Goal: Contribute content: Contribute content

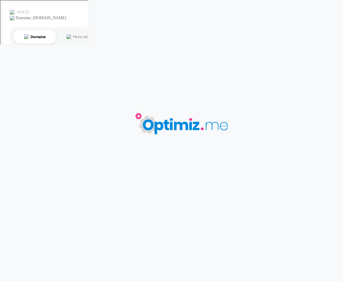
type input "Casquette publicitaire"
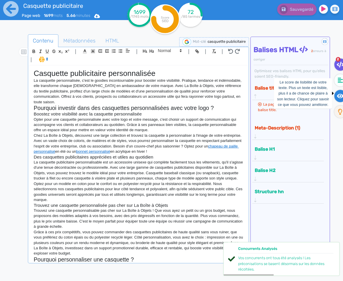
click at [340, 91] on fa-icon at bounding box center [341, 96] width 12 height 12
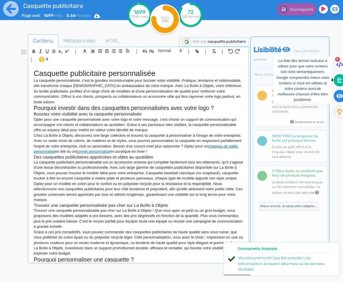
click at [340, 81] on icon at bounding box center [339, 80] width 5 height 5
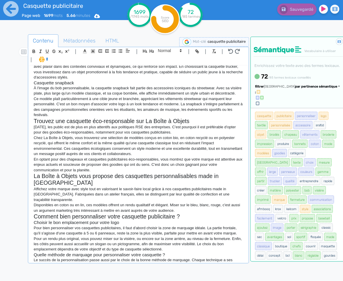
scroll to position [487, 0]
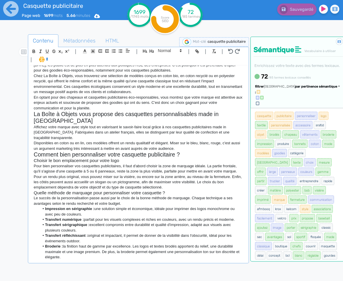
drag, startPoint x: 310, startPoint y: 101, endPoint x: 309, endPoint y: 110, distance: 8.6
click at [310, 88] on span "par pertinence sémantique" at bounding box center [316, 87] width 42 height 4
click at [307, 108] on link "par fréquence" at bounding box center [288, 104] width 49 height 8
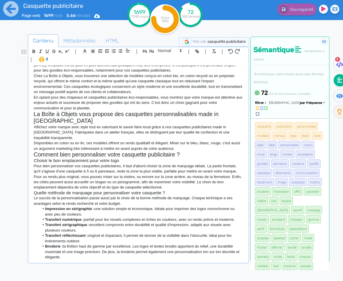
click at [142, 254] on li "Broderie : la finition haut de gamme par excellence. Les logos et textes brodés…" at bounding box center [142, 252] width 204 height 16
click at [192, 147] on p "Disponibles en coton ou en lin, ces modèles offrent un rendu qualitatif et élég…" at bounding box center [139, 145] width 210 height 11
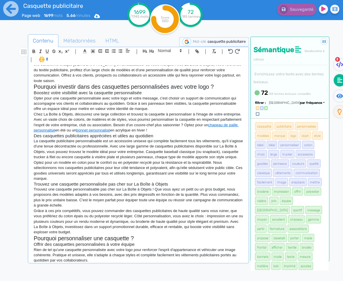
scroll to position [0, 0]
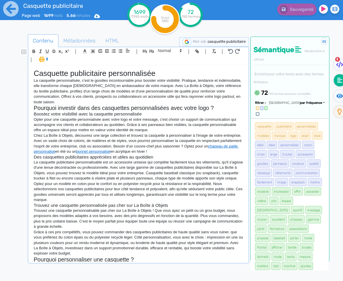
click at [84, 101] on p "La casquette personnalisée, c'est le goodies incontournable pour booster votre …" at bounding box center [139, 91] width 210 height 27
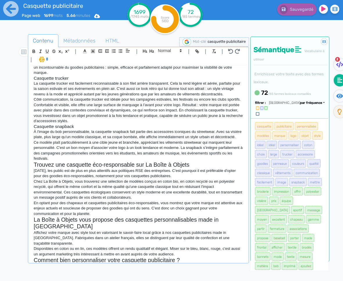
scroll to position [487, 0]
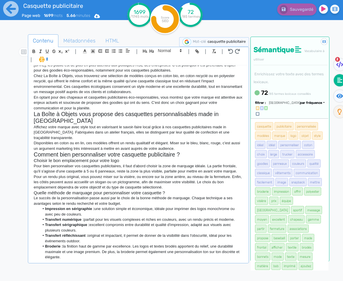
click at [71, 257] on li "Broderie : la finition haut de gamme par excellence. Les logos et textes brodés…" at bounding box center [142, 252] width 204 height 16
click at [103, 257] on li "Broderie : la finition haut de gamme par excellence. Les logos et textes brodés…" at bounding box center [142, 252] width 204 height 16
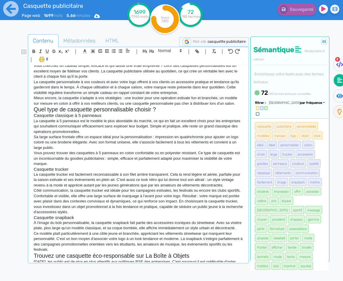
scroll to position [463, 0]
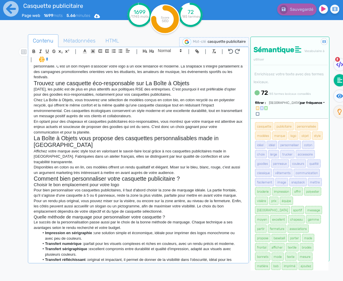
click at [129, 133] on p "En optant pour des chapeaux et casquettes publicitaires éco-responsables, vous …" at bounding box center [139, 127] width 210 height 16
drag, startPoint x: 129, startPoint y: 133, endPoint x: 87, endPoint y: 133, distance: 41.9
click at [87, 133] on p "En optant pour des chapeaux et casquettes publicitaires éco-responsables, vous …" at bounding box center [139, 127] width 210 height 16
drag, startPoint x: 96, startPoint y: 132, endPoint x: 117, endPoint y: 132, distance: 21.5
click at [99, 132] on p "En optant pour des chapeaux et casquettes publicitaires éco-responsables, vous …" at bounding box center [139, 127] width 210 height 16
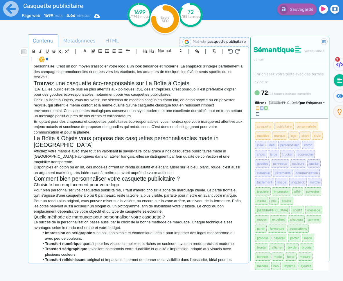
click at [128, 132] on p "En optant pour des chapeaux et casquettes publicitaires éco-responsables, vous …" at bounding box center [139, 127] width 210 height 16
drag, startPoint x: 128, startPoint y: 132, endPoint x: 71, endPoint y: 133, distance: 57.6
click at [68, 133] on p "En optant pour des chapeaux et casquettes publicitaires éco-responsables, vous …" at bounding box center [139, 127] width 210 height 16
drag, startPoint x: 81, startPoint y: 132, endPoint x: 124, endPoint y: 135, distance: 43.2
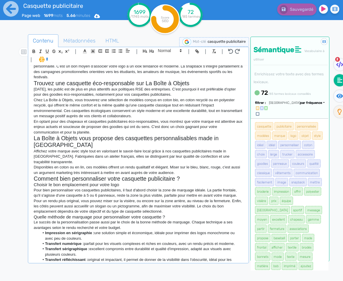
click at [82, 132] on p "En optant pour des chapeaux et casquettes publicitaires éco-responsables, vous …" at bounding box center [139, 127] width 210 height 16
drag, startPoint x: 118, startPoint y: 133, endPoint x: 67, endPoint y: 133, distance: 50.9
click at [67, 133] on p "En optant pour des chapeaux et casquettes publicitaires éco-responsables, vous …" at bounding box center [139, 127] width 210 height 16
click at [198, 51] on icon "button" at bounding box center [198, 52] width 2 height 2
paste input "https://www.laboiteaobjets.com/textile/casquettes-chapeaux-publicitaires.html"
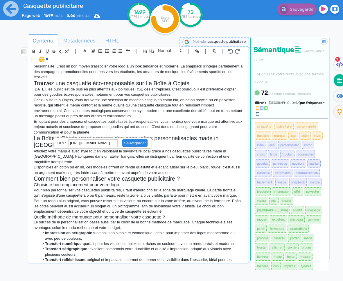
scroll to position [0, 0]
click at [131, 143] on link at bounding box center [133, 143] width 30 height 4
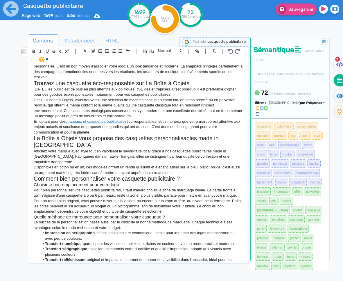
scroll to position [463, 0]
click at [145, 135] on p "En optant pour des chapeaux et casquettes publicitaires éco-responsables, vous …" at bounding box center [139, 127] width 210 height 16
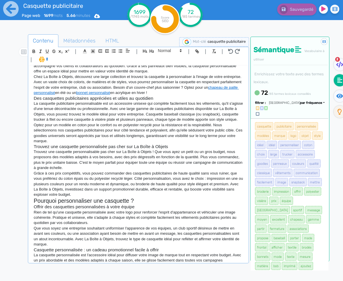
scroll to position [317, 0]
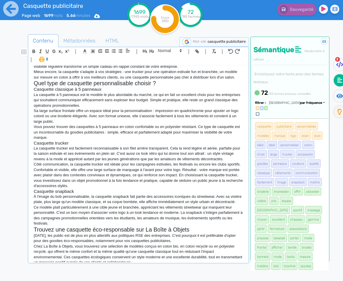
click at [89, 203] on p "À l'image du bob personnalisable, la casquette snapback fait partie des accesso…" at bounding box center [139, 199] width 210 height 11
drag, startPoint x: 90, startPoint y: 203, endPoint x: 56, endPoint y: 204, distance: 33.7
click at [56, 204] on p "À l'image du bob personnalisable, la casquette snapback fait partie des accesso…" at bounding box center [139, 199] width 210 height 11
click at [199, 53] on button "button" at bounding box center [197, 51] width 7 height 7
paste input "https://www.laboiteaobjets.com/textile/casquettes-chapeaux-publicitaires/bob-pe…"
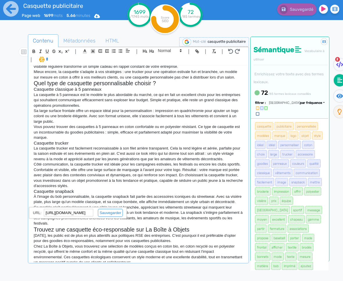
scroll to position [0, 113]
type input "https://www.laboiteaobjets.com/textile/casquettes-chapeaux-publicitaires/bob-pe…"
click at [110, 211] on link at bounding box center [108, 212] width 30 height 4
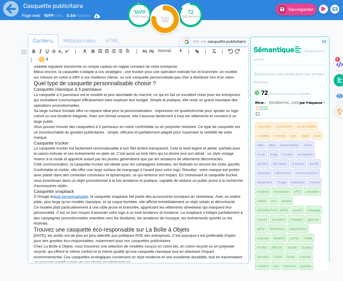
scroll to position [317, 0]
click at [112, 205] on p "À l'image du bob personnalisable , la casquette snapback fait partie des access…" at bounding box center [139, 199] width 210 height 11
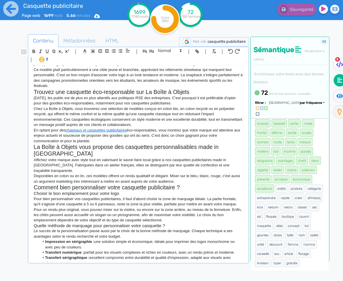
scroll to position [487, 0]
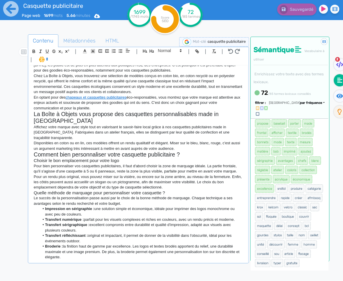
drag, startPoint x: 118, startPoint y: 258, endPoint x: 112, endPoint y: 258, distance: 5.8
click at [117, 258] on li "Broderie : la finition haut de gamme par excellence. Les logos et textes brodés…" at bounding box center [142, 252] width 204 height 16
click at [112, 258] on li "Broderie : la finition haut de gamme par excellence. Les logos et textes brodés…" at bounding box center [142, 252] width 204 height 16
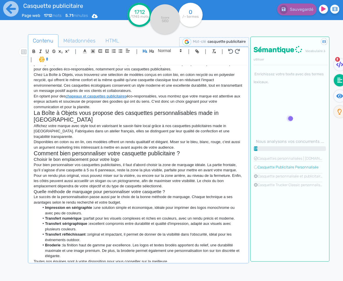
click at [172, 261] on p "Toutes nos équipes sont à votre disposition pour vous conseiller sur la meilleu…" at bounding box center [139, 261] width 210 height 5
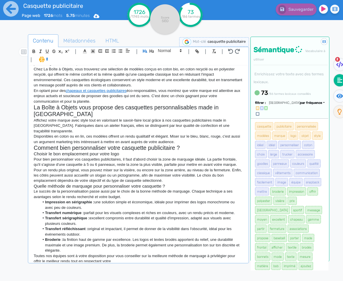
click at [119, 260] on p "Toutes nos équipes sont à votre disposition pour vous conseiller sur la meilleu…" at bounding box center [139, 258] width 210 height 11
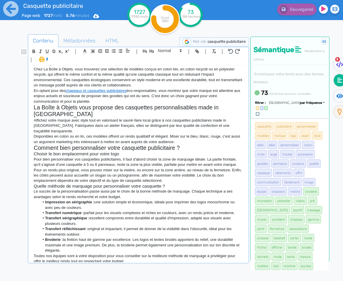
scroll to position [499, 0]
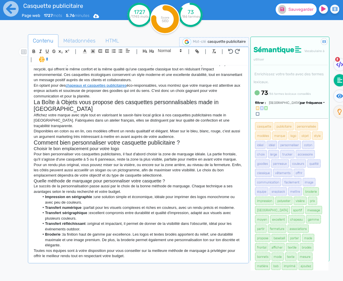
click at [289, 10] on span "Sauvegarder" at bounding box center [301, 9] width 25 height 5
click at [138, 254] on p "Toutes nos équipes sont à votre disposition pour vous conseiller sur la meilleu…" at bounding box center [139, 253] width 210 height 11
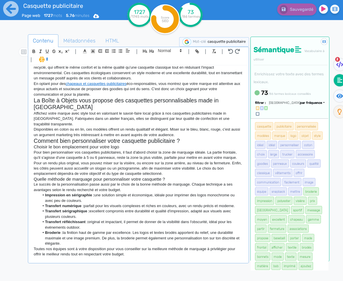
click at [156, 257] on p at bounding box center [139, 259] width 210 height 5
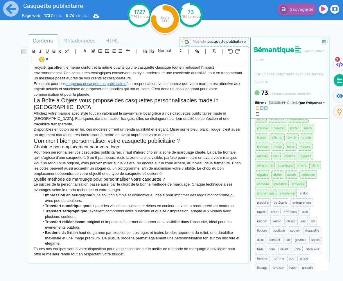
scroll to position [115, 0]
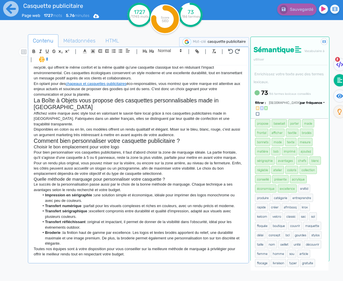
click at [124, 260] on p at bounding box center [139, 259] width 210 height 5
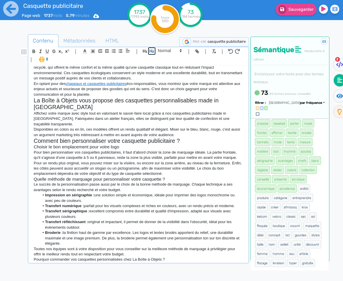
drag, startPoint x: 152, startPoint y: 52, endPoint x: 154, endPoint y: 57, distance: 5.2
click at [152, 52] on icon "button" at bounding box center [152, 50] width 4 height 3
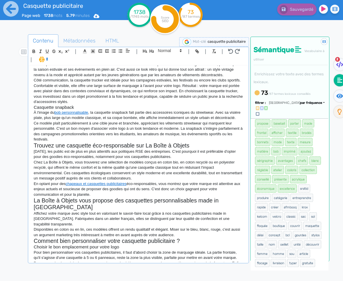
scroll to position [510, 0]
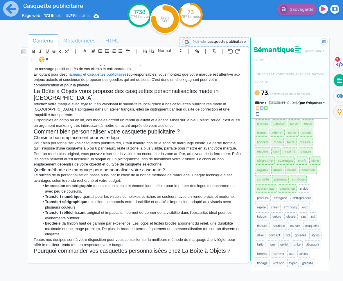
click at [139, 244] on p "Toutes nos équipes sont à votre disposition pour vous conseiller sur la meilleu…" at bounding box center [139, 242] width 210 height 11
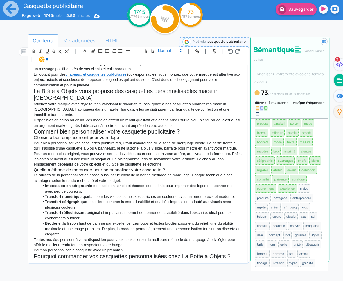
click at [159, 48] on span at bounding box center [169, 50] width 28 height 7
drag, startPoint x: 161, startPoint y: 58, endPoint x: 168, endPoint y: 101, distance: 43.5
click at [161, 58] on span at bounding box center [169, 61] width 23 height 10
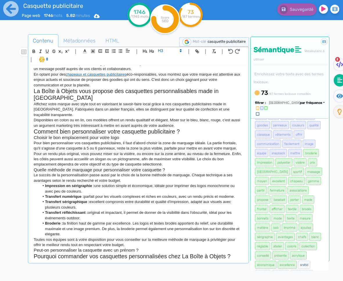
scroll to position [115, 0]
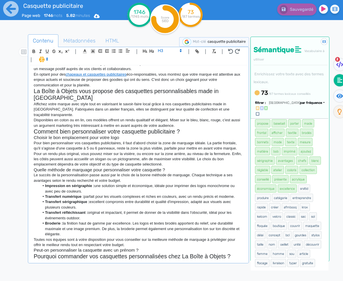
click at [244, 256] on div "Casquette publicitaire personnalisée La casquette personnalisée, c'est le goodi…" at bounding box center [138, 163] width 218 height 197
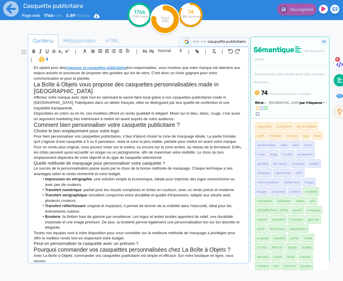
scroll to position [526, 0]
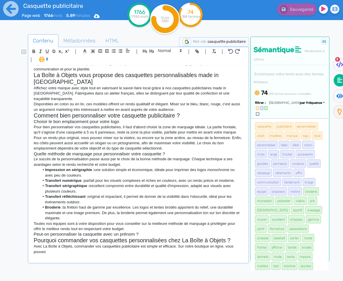
click at [106, 254] on p at bounding box center [139, 256] width 210 height 5
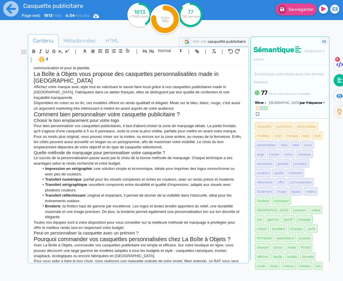
scroll to position [533, 0]
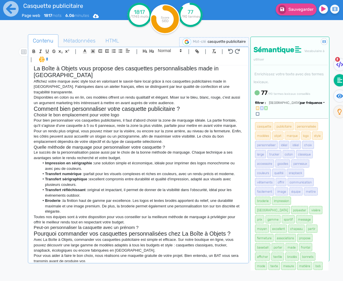
click at [220, 253] on p "Pour vous aider à faire le bon choix, nous réalisons une maquette gratuite de v…" at bounding box center [139, 258] width 210 height 11
click at [221, 253] on p "Pour vous aider à faire le bon choix, nous réalisons une maquette gratuite de v…" at bounding box center [139, 258] width 210 height 11
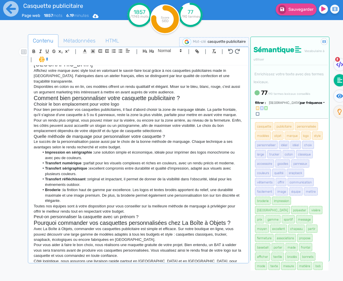
scroll to position [549, 0]
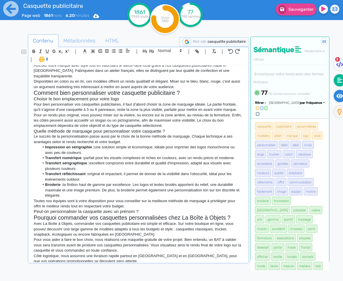
click at [342, 97] on icon at bounding box center [340, 96] width 7 height 4
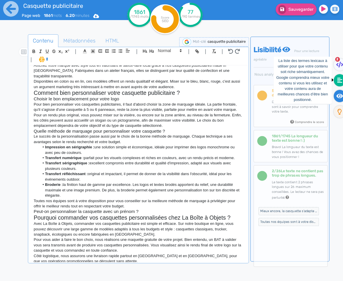
click at [341, 80] on icon at bounding box center [339, 80] width 5 height 6
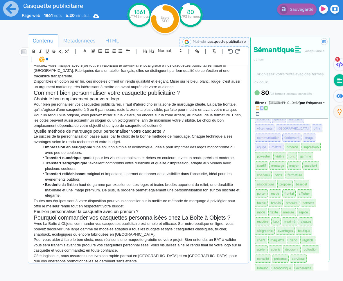
scroll to position [124, 0]
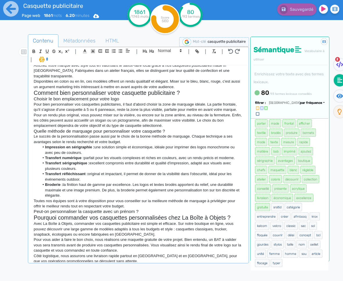
click at [218, 239] on p "Pour vous aider à faire le bon choix, nous réalisons une maquette gratuite de v…" at bounding box center [139, 245] width 210 height 16
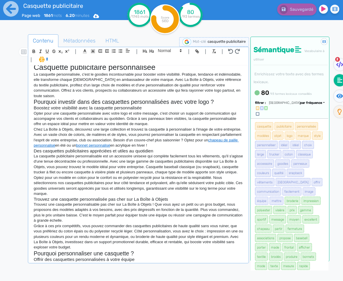
scroll to position [0, 0]
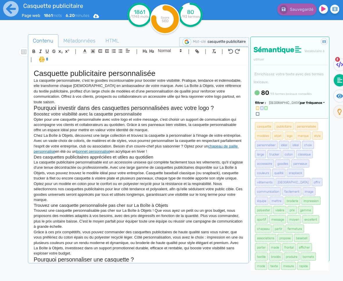
click at [177, 199] on p "Optez pour un modèle en coton pour le confort ou en polyester recyclé pour la r…" at bounding box center [139, 192] width 210 height 22
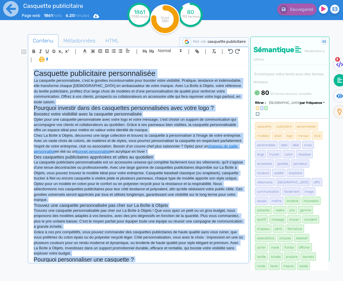
copy div "Casquette publicitaire personnalisée La casquette personnalisée, c'est le goodi…"
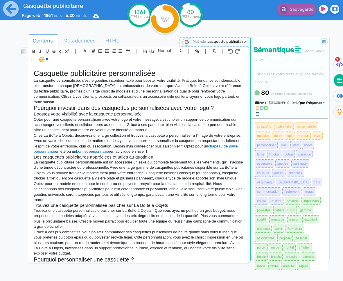
click at [145, 189] on p "Optez pour un modèle en coton pour le confort ou en polyester recyclé pour la r…" at bounding box center [139, 192] width 210 height 22
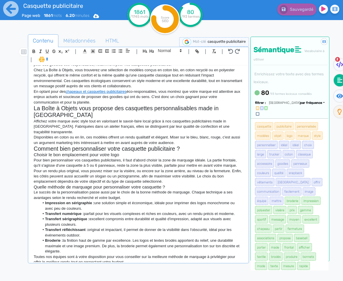
scroll to position [553, 0]
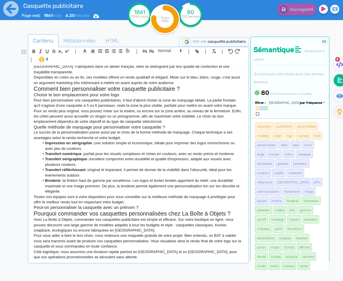
click at [116, 255] on p "Côté logistique, nous assurons une livraison rapide partout en France et en Eur…" at bounding box center [139, 254] width 210 height 11
click at [141, 260] on div "Casquette publicitaire personnalisée La casquette personnalisée, c'est le goodi…" at bounding box center [138, 163] width 218 height 197
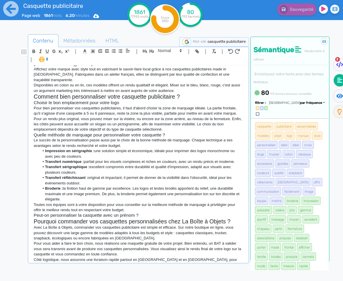
scroll to position [543, 0]
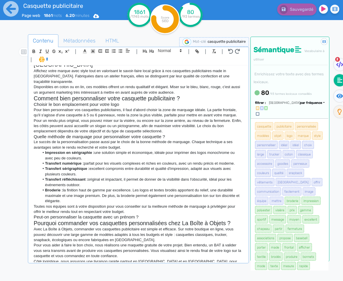
click at [150, 216] on h3 "Peut-on personnaliser la casquette avec un prénom ?" at bounding box center [139, 216] width 210 height 5
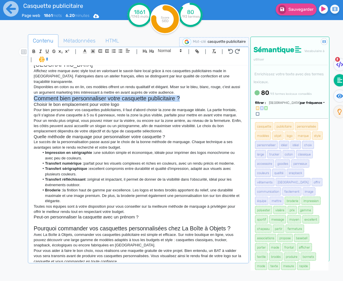
drag, startPoint x: 180, startPoint y: 96, endPoint x: 35, endPoint y: 96, distance: 144.8
click at [35, 96] on h2 "Comment bien personnaliser votre casquette publicitaire ?" at bounding box center [139, 98] width 210 height 7
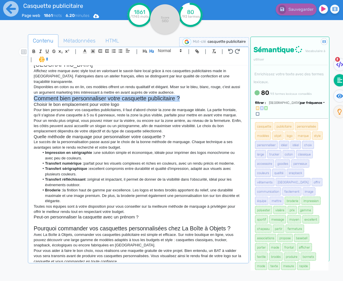
copy h2 "Comment bien personnaliser votre casquette publicitaire ?"
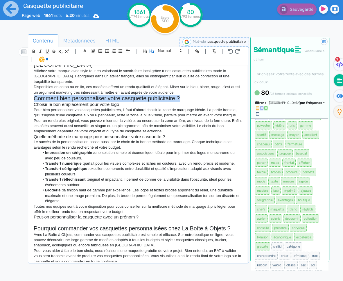
scroll to position [124, 0]
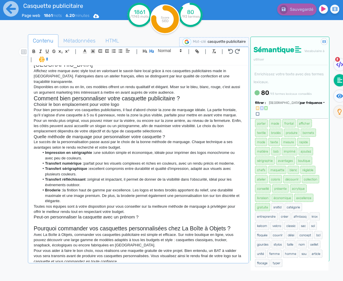
click at [131, 260] on p "Pour vous aider à faire le bon choix, nous réalisons une maquette gratuite de v…" at bounding box center [139, 256] width 210 height 16
click at [100, 220] on p at bounding box center [139, 222] width 210 height 5
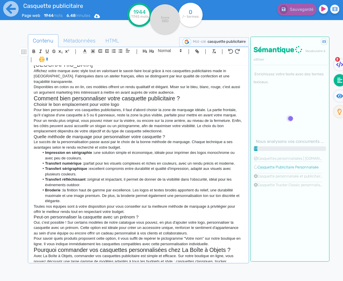
click at [170, 215] on h3 "Peut-on personnaliser la casquette avec un prénom ?" at bounding box center [139, 216] width 210 height 5
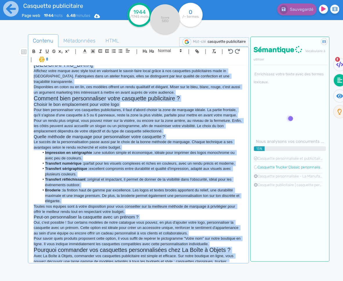
copy div "Casquette publicitaire personnalisée La casquette personnalisée, c'est le goodi…"
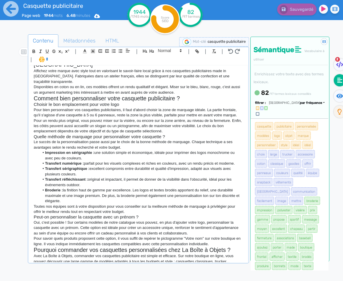
click at [170, 132] on p "Pour un rendu plus original, vous pouvez miser sur la visière, ou encore sur la…" at bounding box center [139, 126] width 210 height 16
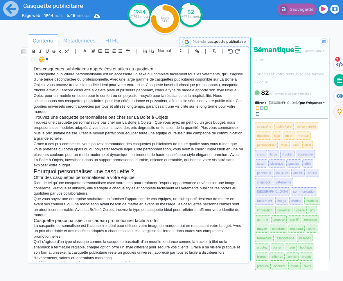
scroll to position [0, 0]
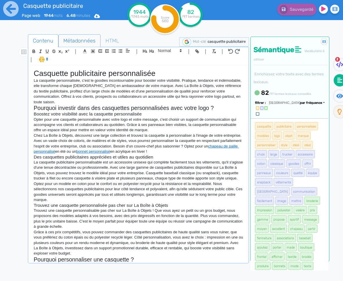
click at [85, 44] on span "Métadonnées" at bounding box center [80, 41] width 42 height 16
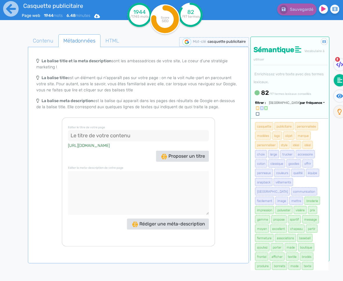
click at [99, 135] on input at bounding box center [138, 136] width 141 height 12
type input "Casquette Publicitaire Personnalisée"
drag, startPoint x: 103, startPoint y: 169, endPoint x: 101, endPoint y: 195, distance: 26.3
click at [103, 169] on div "Editer le titre de votre page Casquette Publicitaire Personnalisée https://votr…" at bounding box center [138, 181] width 153 height 129
click at [101, 195] on textarea at bounding box center [138, 193] width 141 height 44
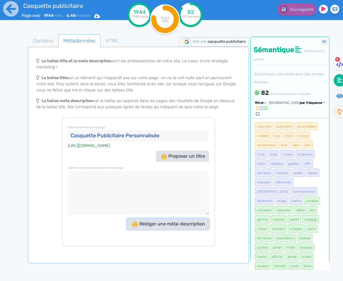
click at [174, 225] on span "Rédiger une méta-description" at bounding box center [168, 224] width 73 height 6
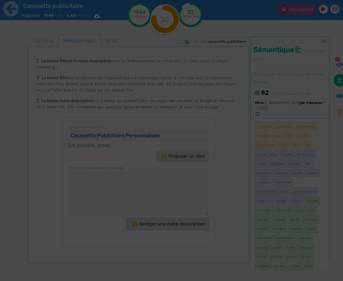
type textarea "Boostez votre visibilité avec nos casquettes publicitaires personnalisées ! Off…"
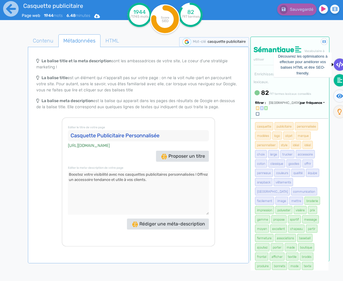
click at [340, 66] on icon at bounding box center [339, 65] width 7 height 6
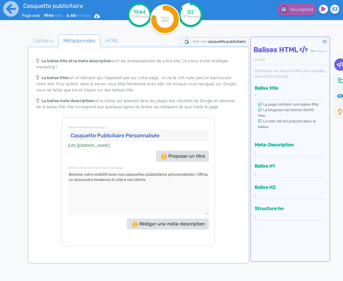
click at [286, 153] on div "Meta-Description" at bounding box center [288, 148] width 70 height 17
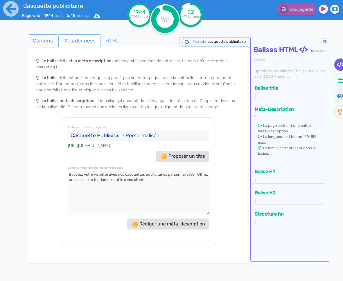
click at [37, 42] on span "Contenu" at bounding box center [43, 41] width 30 height 16
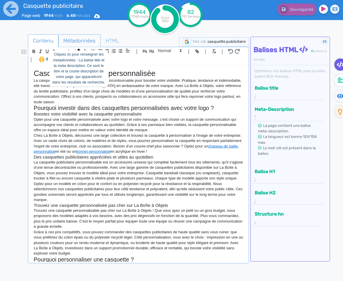
click at [88, 36] on span "Métadonnées" at bounding box center [80, 41] width 42 height 16
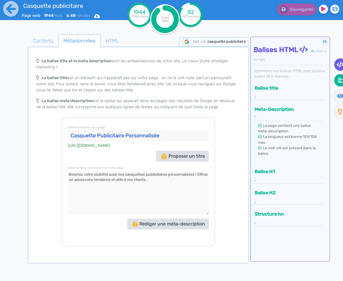
click at [337, 81] on fa-icon at bounding box center [341, 80] width 12 height 12
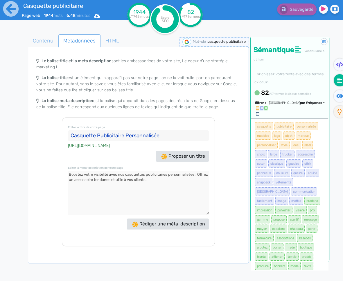
click at [214, 106] on p "La balise meta description est la balise qui apparait dans les pages des résult…" at bounding box center [138, 104] width 204 height 12
click at [43, 42] on span "Contenu" at bounding box center [43, 41] width 30 height 16
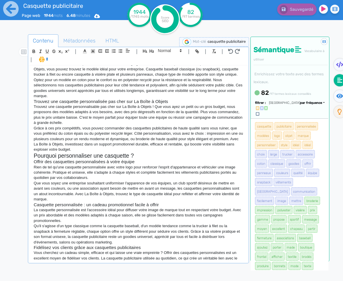
scroll to position [124, 0]
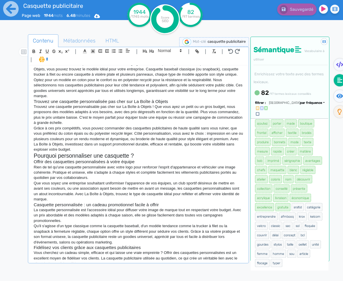
drag, startPoint x: 123, startPoint y: 149, endPoint x: 121, endPoint y: 146, distance: 3.5
click at [122, 149] on p "Grâce à ces prix compétitifs, vous pouvez commander des casquettes publicitaire…" at bounding box center [139, 139] width 210 height 27
click at [125, 126] on p "Trouvez une casquette personnalisable pas cher sur La Boîte à Objets ! Que vous…" at bounding box center [139, 115] width 210 height 22
click at [126, 96] on p "Optez pour un modèle en coton pour le confort ou en polyester recyclé pour la r…" at bounding box center [139, 88] width 210 height 22
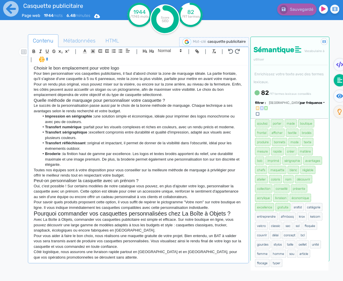
scroll to position [578, 0]
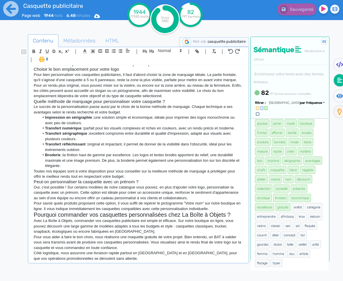
click at [108, 126] on li "Transfert numérique : parfait pour les visuels complexes et riches en couleurs,…" at bounding box center [142, 128] width 204 height 5
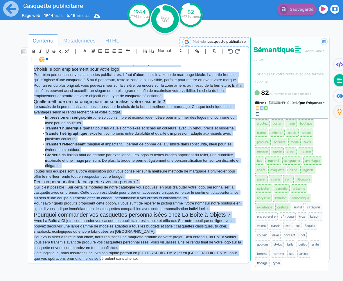
copy div "Casquette publicitaire personnalisée La casquette personnalisée, c'est le goodi…"
click at [107, 41] on span "HTML" at bounding box center [112, 41] width 23 height 16
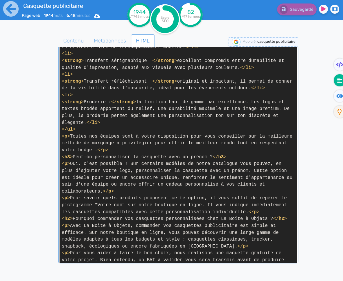
scroll to position [1270, 0]
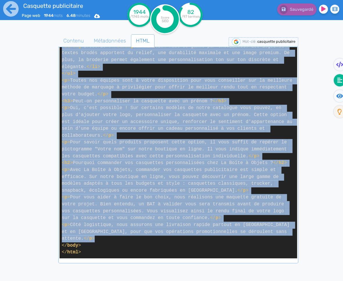
drag, startPoint x: 62, startPoint y: 121, endPoint x: 282, endPoint y: 240, distance: 250.1
copy span "< p > La casquette personnalisée, c'est le goodies incontournable pour booster …"
click at [106, 40] on span "Métadonnées" at bounding box center [110, 41] width 42 height 16
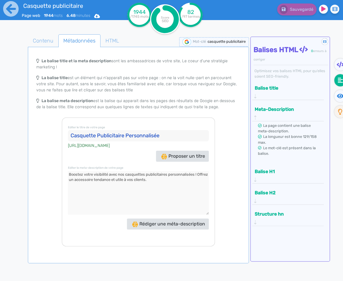
drag, startPoint x: 169, startPoint y: 136, endPoint x: 49, endPoint y: 126, distance: 119.9
click at [49, 126] on div "Le balise title et la meta description sont les ambassadrices de votre site, Le…" at bounding box center [138, 150] width 219 height 191
drag, startPoint x: 157, startPoint y: 179, endPoint x: 56, endPoint y: 176, distance: 100.9
click at [56, 176] on div "Le balise title et la meta description sont les ambassadrices de votre site, Le…" at bounding box center [138, 150] width 219 height 191
click at [42, 37] on span "Contenu" at bounding box center [43, 41] width 30 height 16
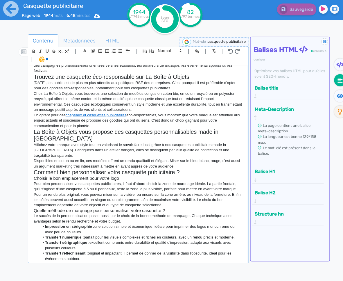
scroll to position [580, 0]
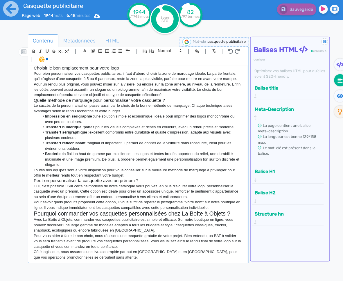
click at [103, 92] on p "Pour un rendu plus original, vous pouvez miser sur la visière, ou encore sur la…" at bounding box center [139, 90] width 210 height 16
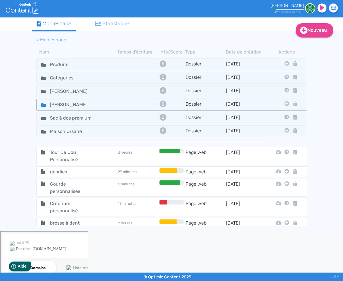
click at [42, 103] on icon at bounding box center [43, 104] width 5 height 3
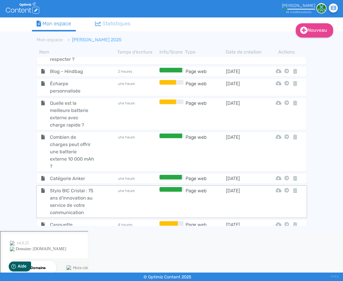
scroll to position [554, 0]
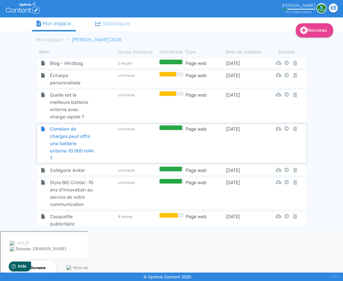
click at [82, 130] on span "Combien de charges peut offrir une batterie externe 10 000 mAh ?" at bounding box center [72, 143] width 53 height 36
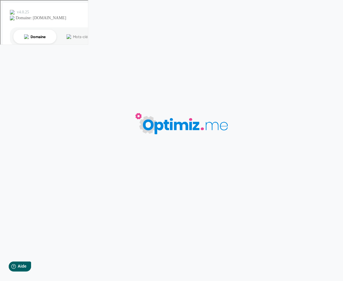
type input "Combien de charges peut offrir une batterie externe 10 000 mAh ?"
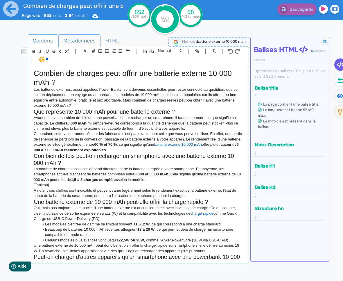
click at [88, 42] on span "Métadonnées" at bounding box center [80, 41] width 42 height 16
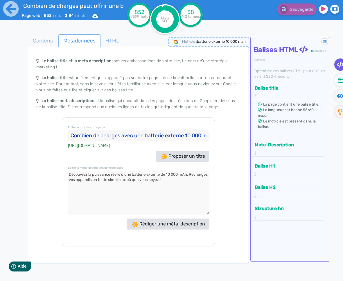
click at [154, 137] on input "Combien de charges avec une batterie externe 10 000 mAh" at bounding box center [138, 136] width 141 height 12
drag, startPoint x: 49, startPoint y: 40, endPoint x: 61, endPoint y: 48, distance: 14.6
click at [50, 40] on span "Contenu" at bounding box center [43, 41] width 30 height 16
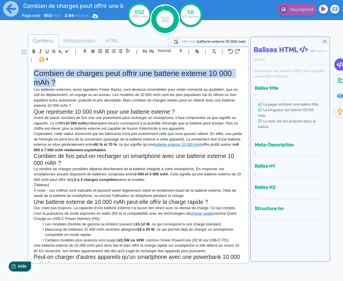
drag, startPoint x: 75, startPoint y: 84, endPoint x: 22, endPoint y: 77, distance: 53.4
click at [22, 77] on div "Contenu Métadonnées HTML | | H3 H4 H5 H6 Normal | | | | Combien de charges peut…" at bounding box center [180, 175] width 326 height 285
copy h1 "Combien de charges peut offrir une batterie externe 10 000 mAh ?"
click at [112, 39] on span "HTML" at bounding box center [112, 41] width 23 height 16
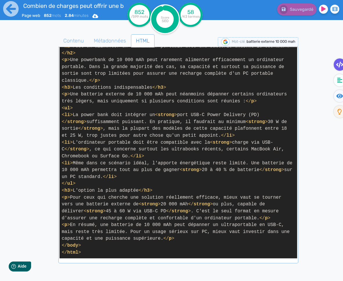
scroll to position [528, 0]
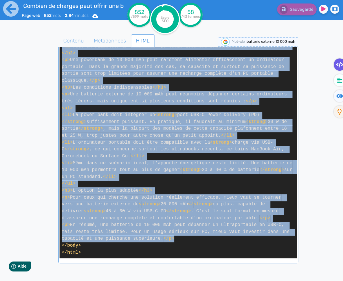
drag, startPoint x: 62, startPoint y: 121, endPoint x: 197, endPoint y: 240, distance: 179.8
copy span "< l > Ips dolorsita consecte, adipi elitsedd Eiusm Tempo, inci utlabor etdolore…"
click at [120, 45] on span "Métadonnées" at bounding box center [110, 41] width 42 height 16
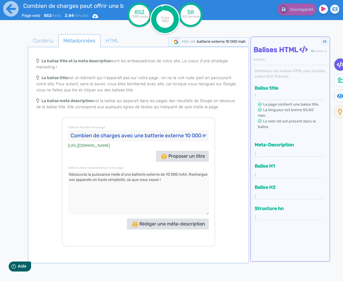
click at [153, 130] on input "Combien de charges avec une batterie externe 10 000 mAh" at bounding box center [138, 136] width 141 height 12
click at [149, 138] on input "Combien de charges avec une batterie externe 10 000 mAh" at bounding box center [138, 136] width 141 height 12
click at [150, 136] on input "Combien de charges avec une batterie externe 10 000 mAh" at bounding box center [138, 136] width 141 height 12
drag, startPoint x: 189, startPoint y: 186, endPoint x: 44, endPoint y: 176, distance: 144.8
click at [44, 176] on div "Le balise title et la meta description sont les ambassadrices de votre site, Le…" at bounding box center [138, 150] width 219 height 191
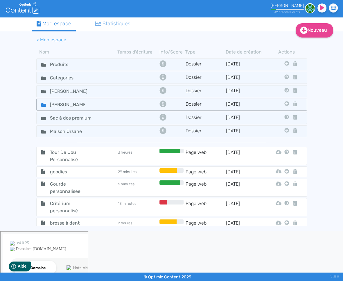
click at [42, 106] on icon at bounding box center [43, 105] width 5 height 5
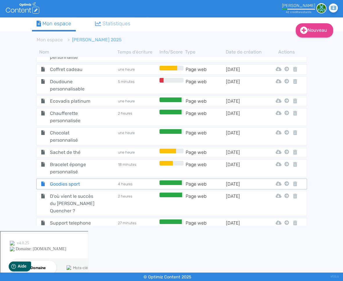
scroll to position [554, 0]
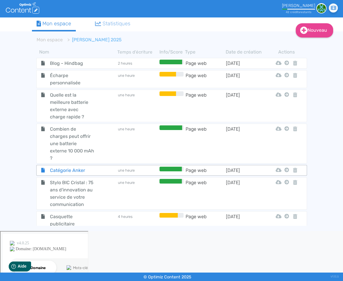
click at [82, 167] on span "Catégorie Anker" at bounding box center [72, 170] width 53 height 7
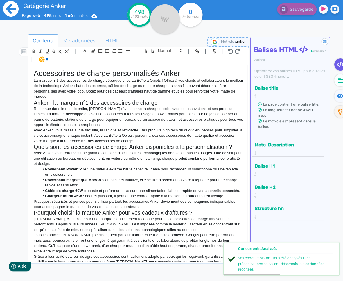
click at [14, 11] on icon at bounding box center [10, 8] width 15 height 15
